Goal: Find specific page/section: Find specific page/section

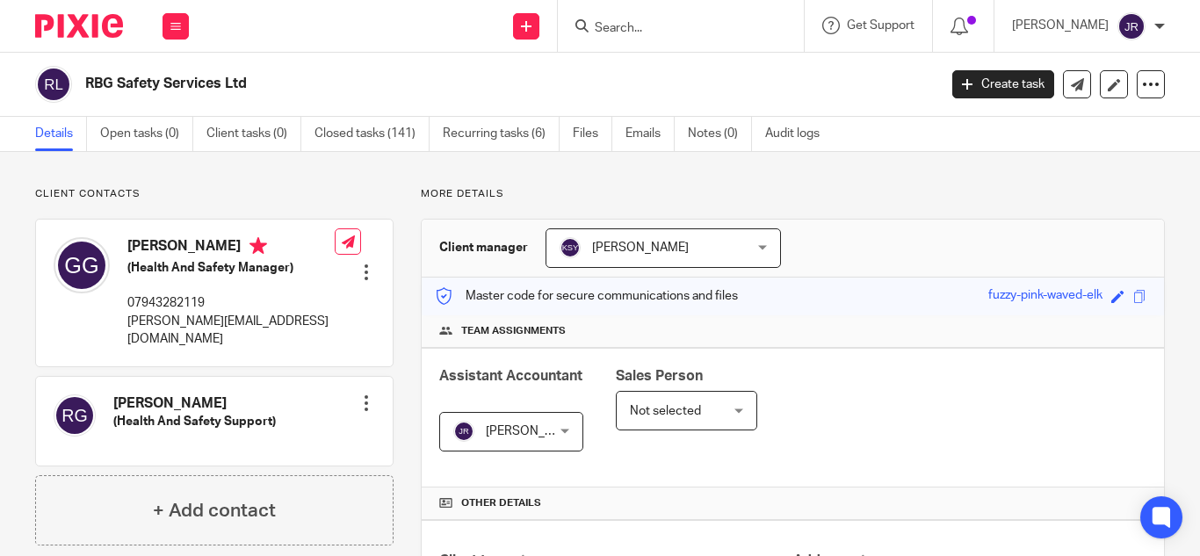
scroll to position [352, 0]
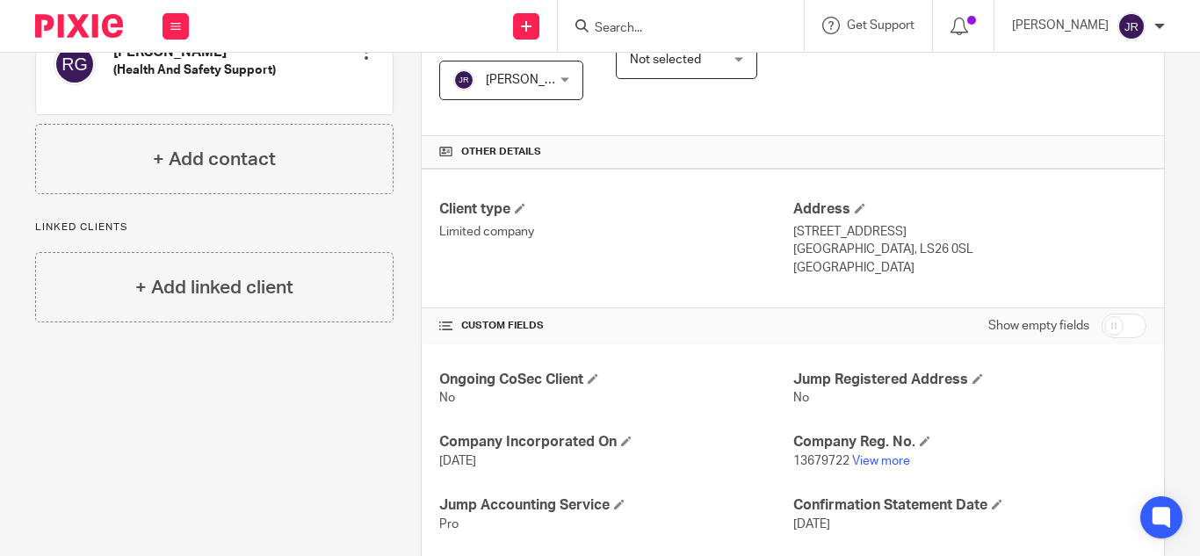
click at [681, 36] on input "Search" at bounding box center [672, 29] width 158 height 16
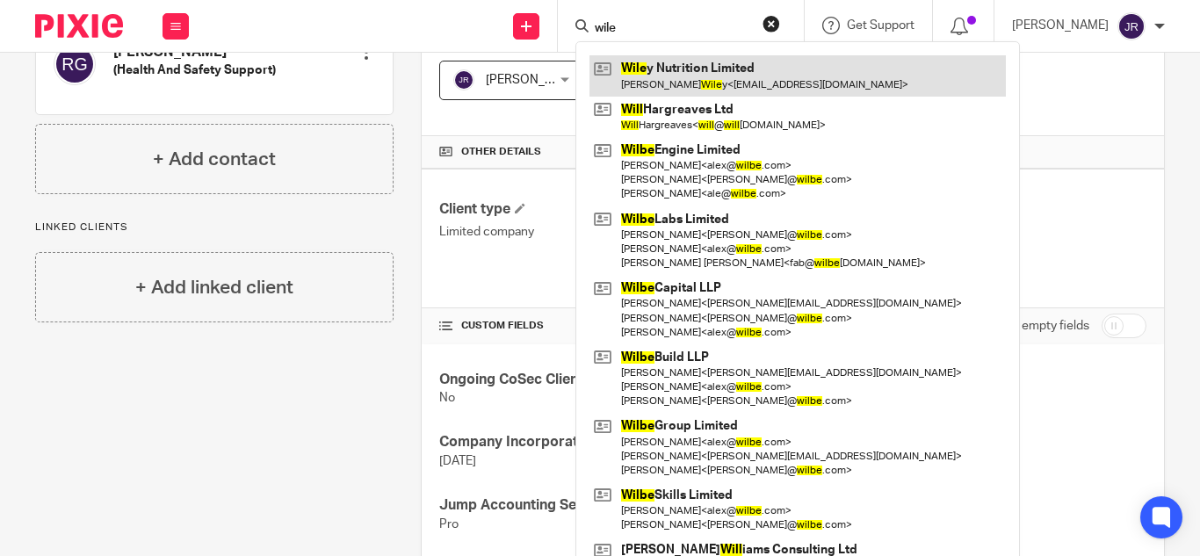
type input "wile"
click at [707, 69] on link at bounding box center [798, 75] width 417 height 40
